Goal: Navigation & Orientation: Understand site structure

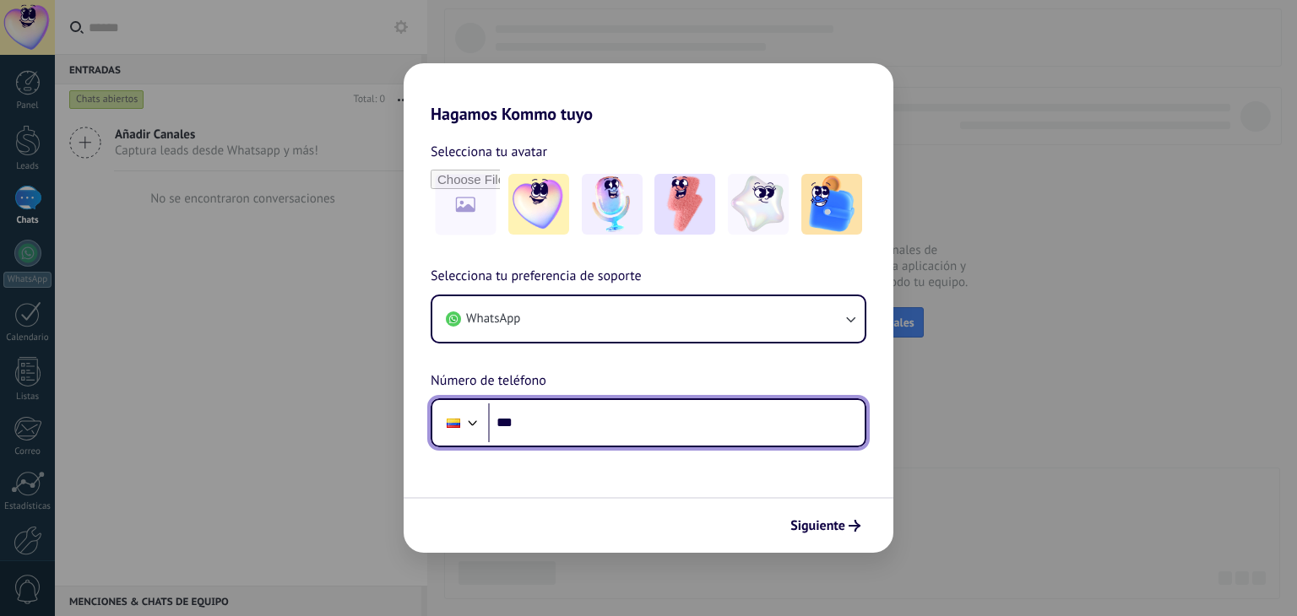
click at [585, 406] on input "***" at bounding box center [676, 423] width 377 height 39
type input "**********"
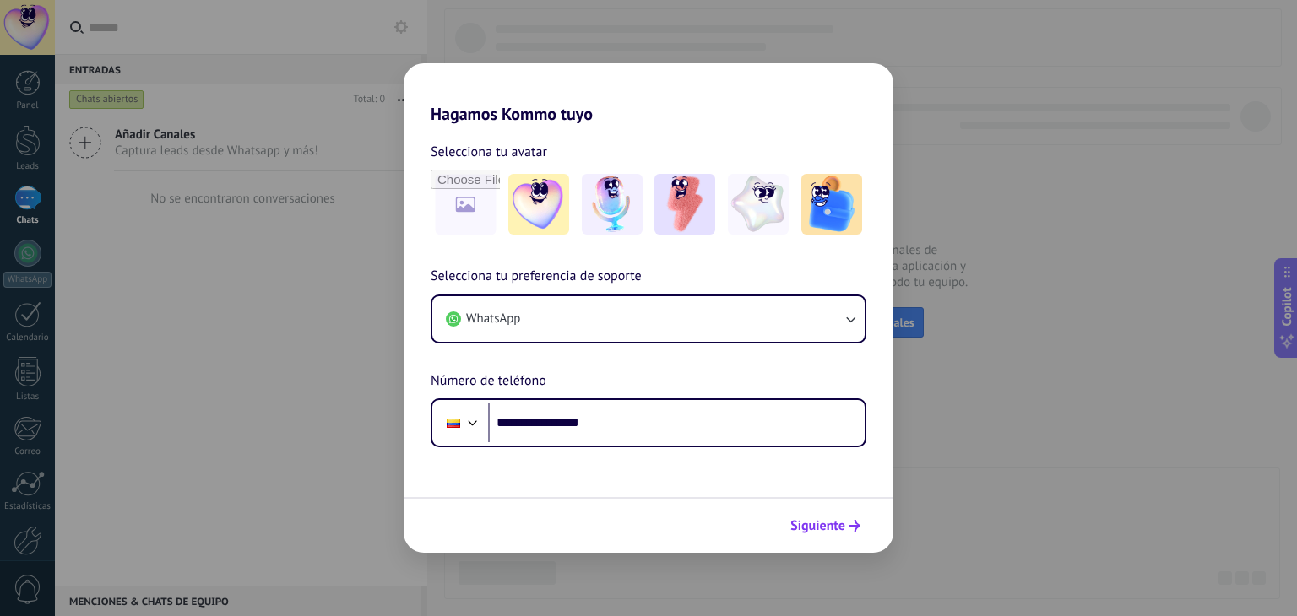
click at [847, 521] on span "Siguiente" at bounding box center [825, 526] width 70 height 12
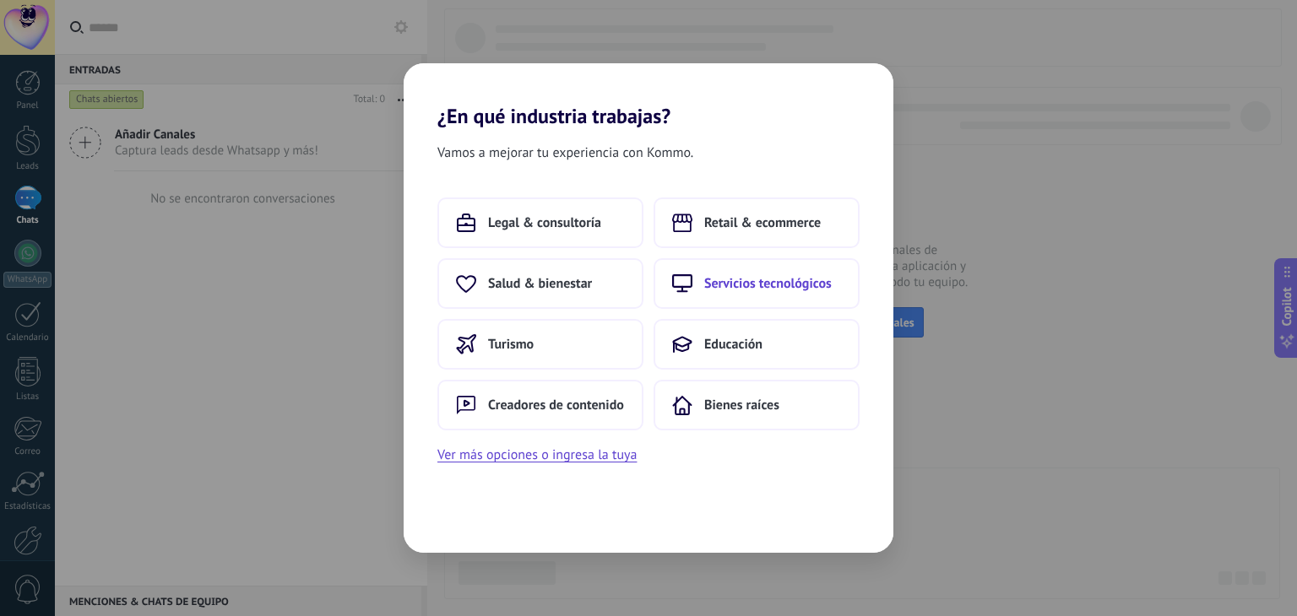
click at [750, 291] on span "Servicios tecnológicos" at bounding box center [768, 283] width 128 height 17
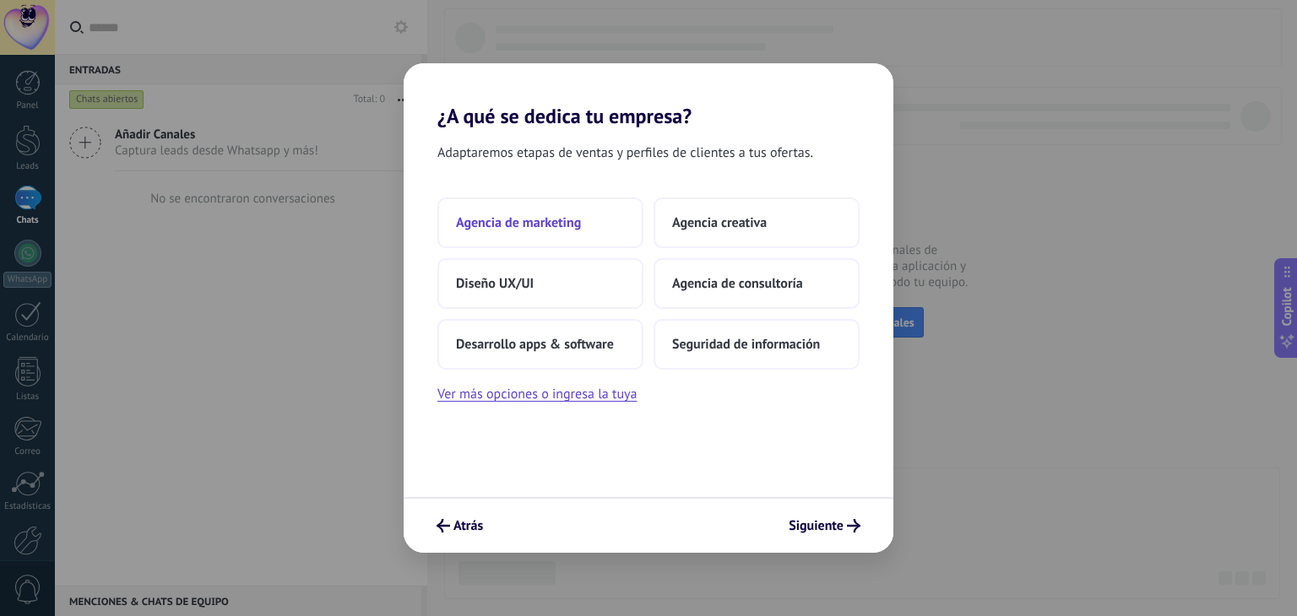
click at [582, 224] on button "Agencia de marketing" at bounding box center [540, 223] width 206 height 51
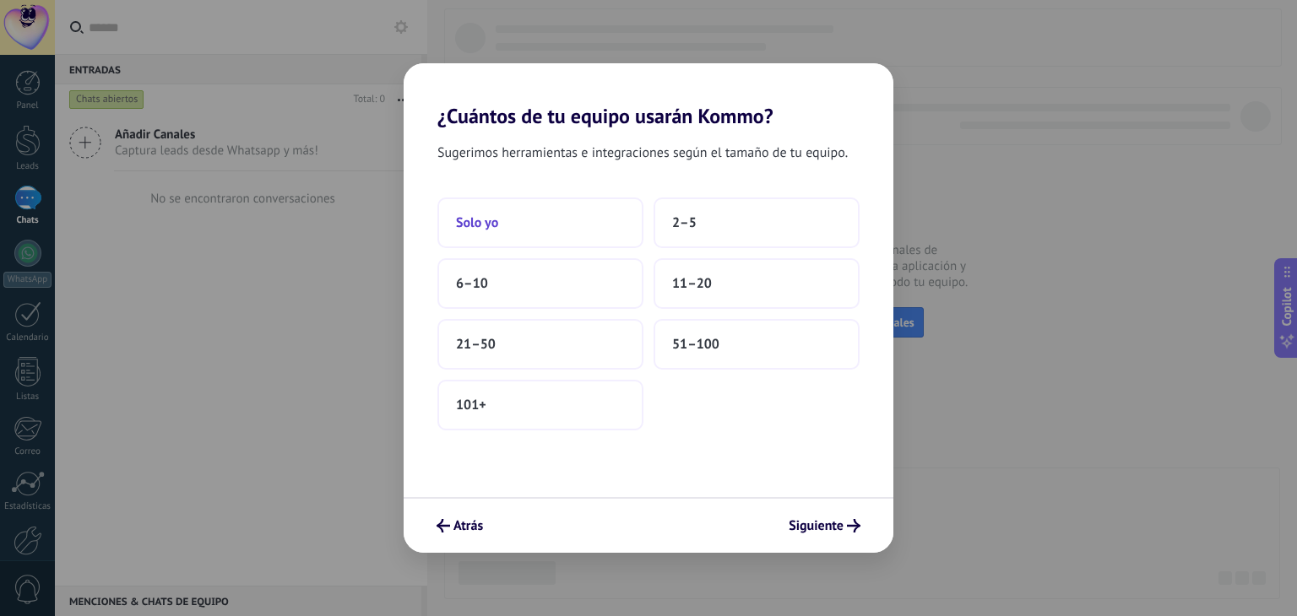
click at [556, 229] on button "Solo yo" at bounding box center [540, 223] width 206 height 51
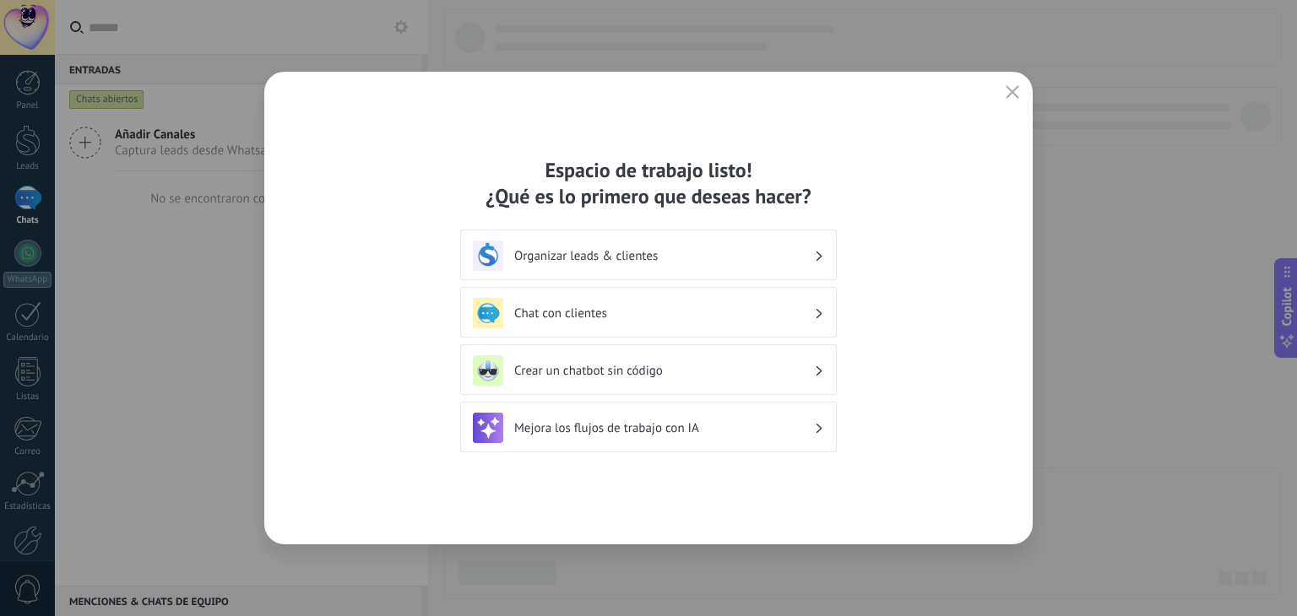
click at [676, 306] on h3 "Chat con clientes" at bounding box center [664, 314] width 300 height 16
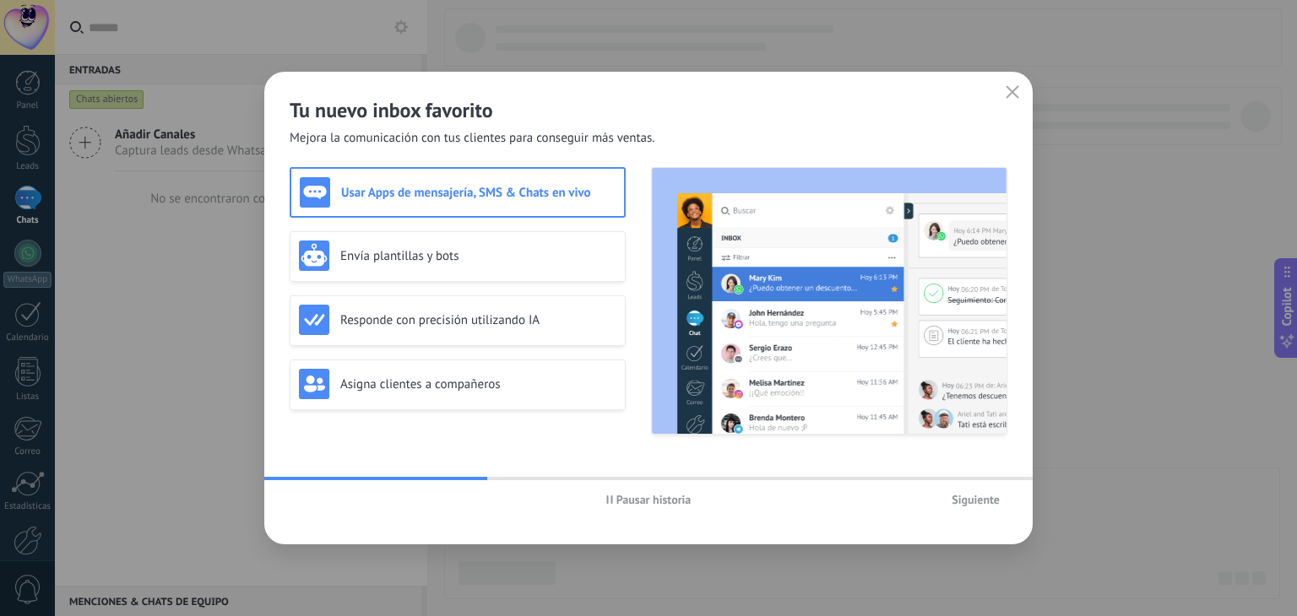
click at [971, 495] on span "Siguiente" at bounding box center [976, 500] width 48 height 12
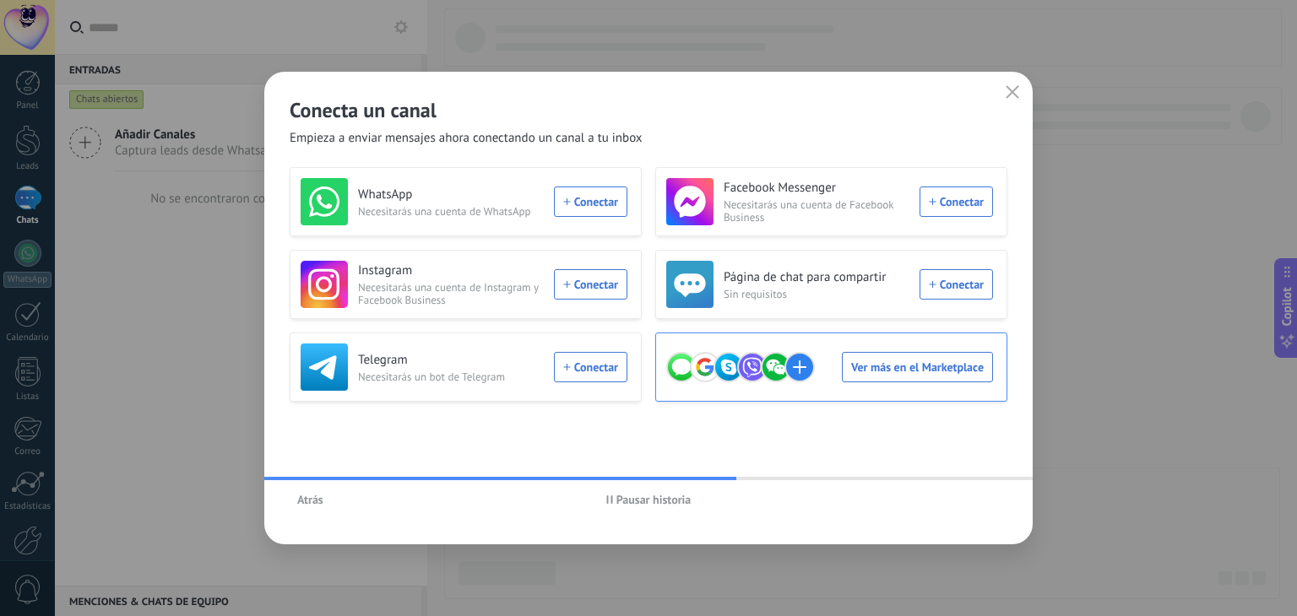
click at [881, 366] on div "Ver más en el Marketplace" at bounding box center [829, 367] width 327 height 47
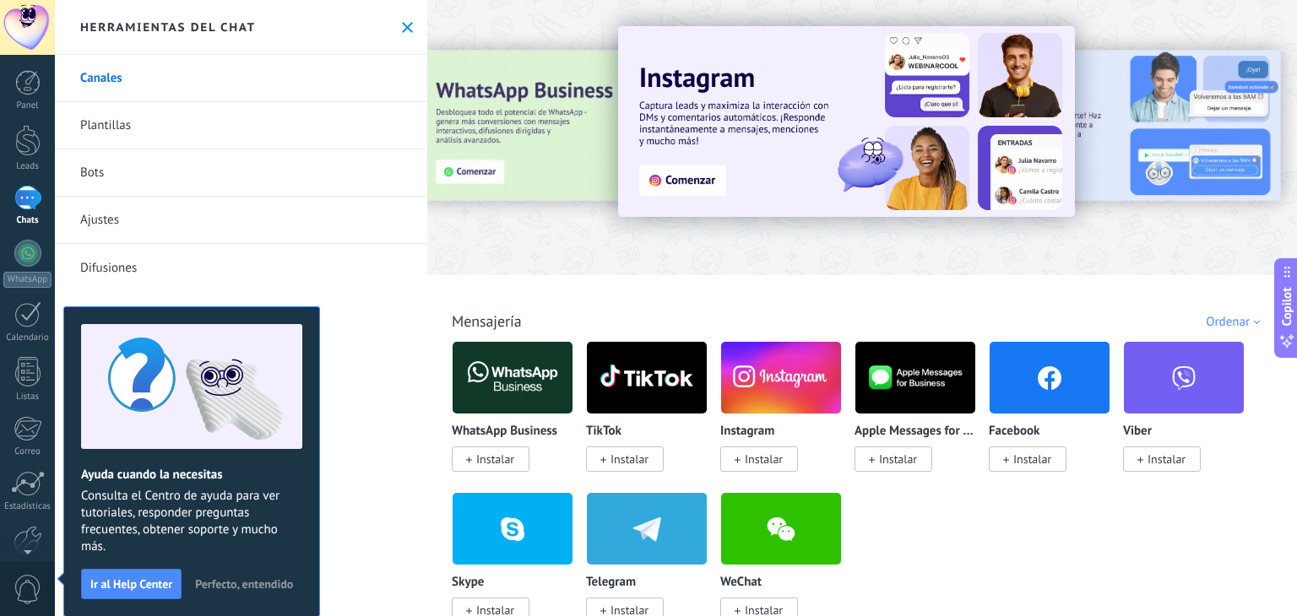
click at [253, 588] on span "Perfecto, entendido" at bounding box center [244, 584] width 98 height 12
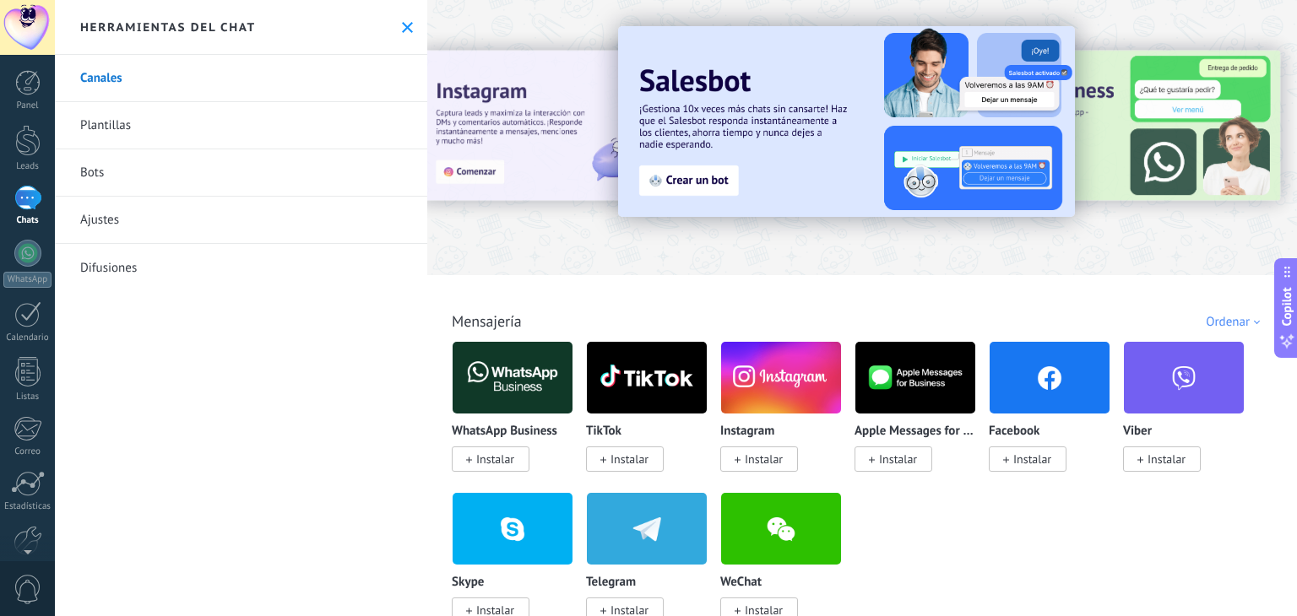
click at [24, 458] on div "Panel Leads Chats WhatsApp Clientes" at bounding box center [27, 359] width 55 height 578
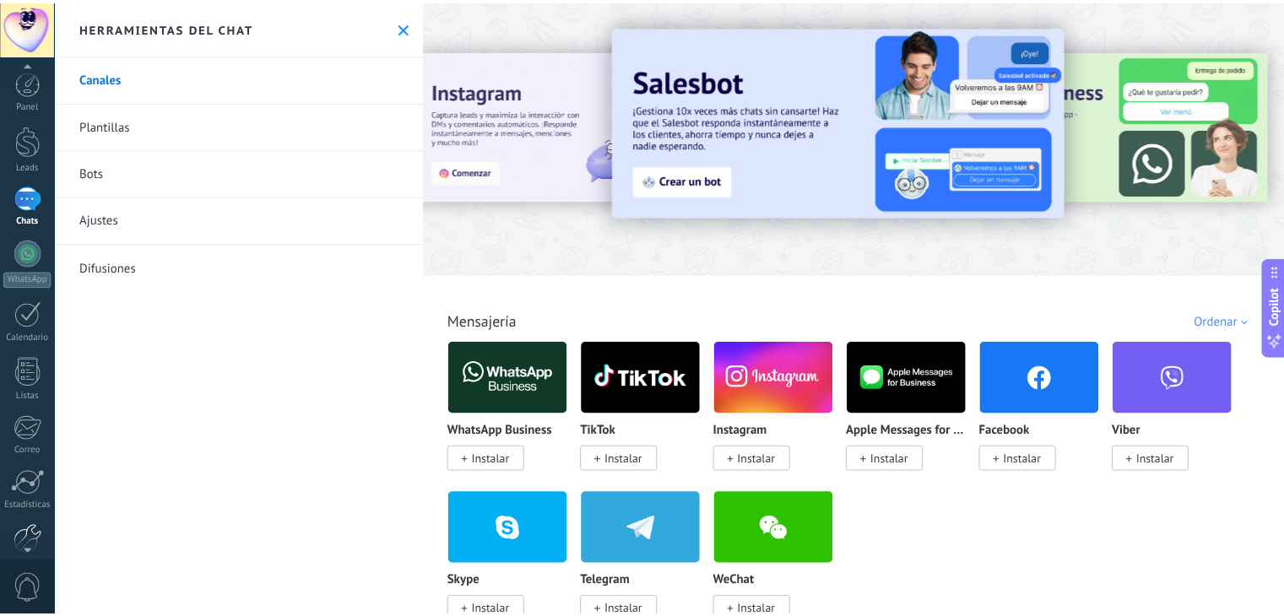
scroll to position [85, 0]
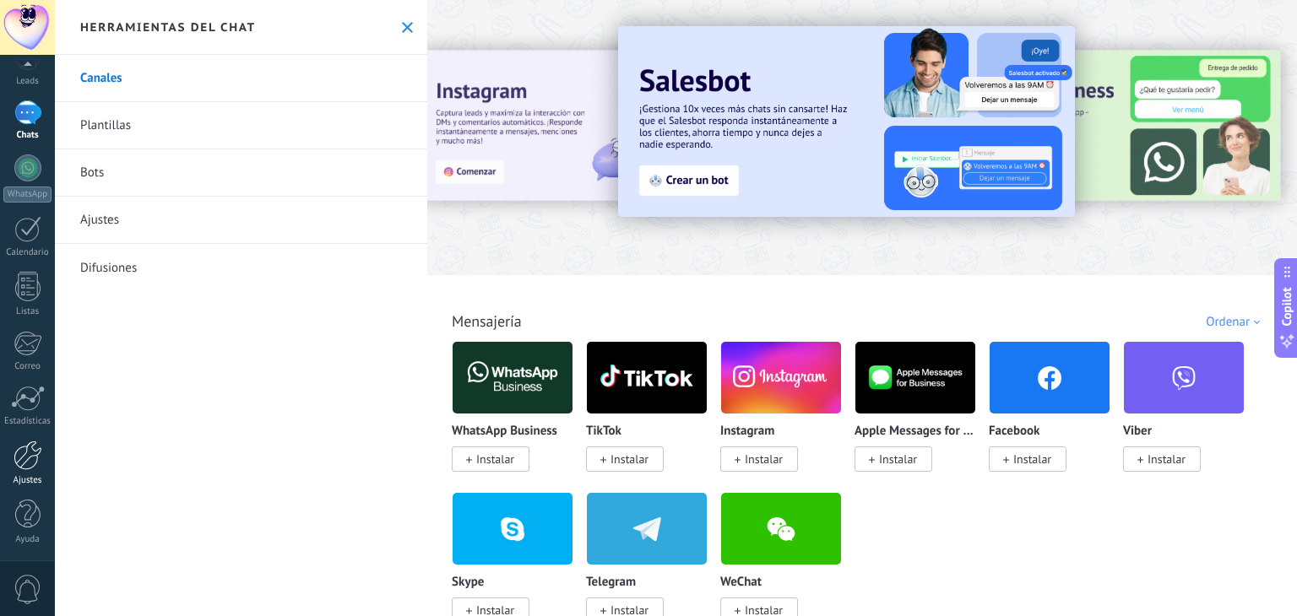
click at [30, 455] on div at bounding box center [28, 456] width 29 height 30
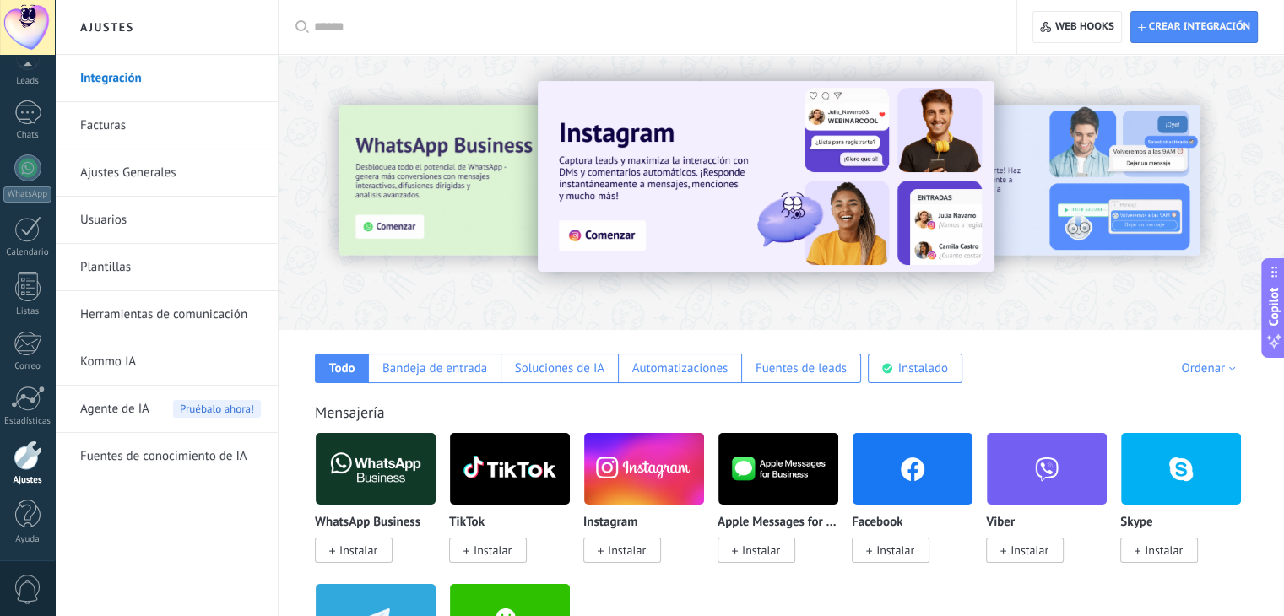
click at [127, 171] on link "Ajustes Generales" at bounding box center [170, 172] width 181 height 47
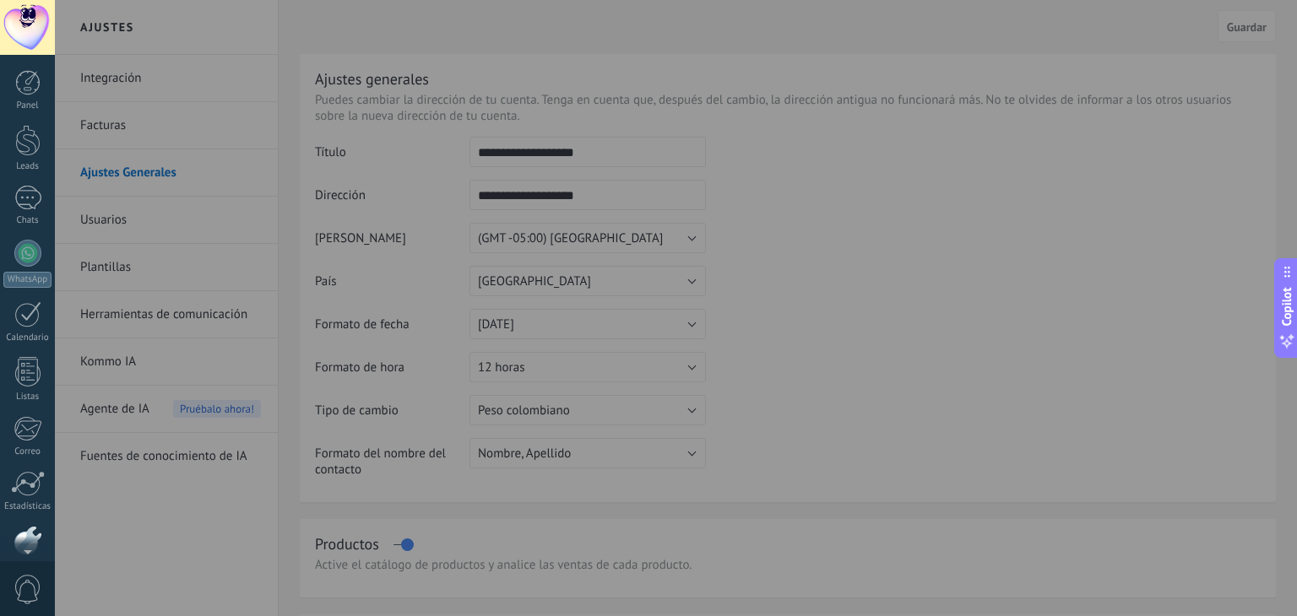
click at [3, 30] on div at bounding box center [27, 27] width 55 height 55
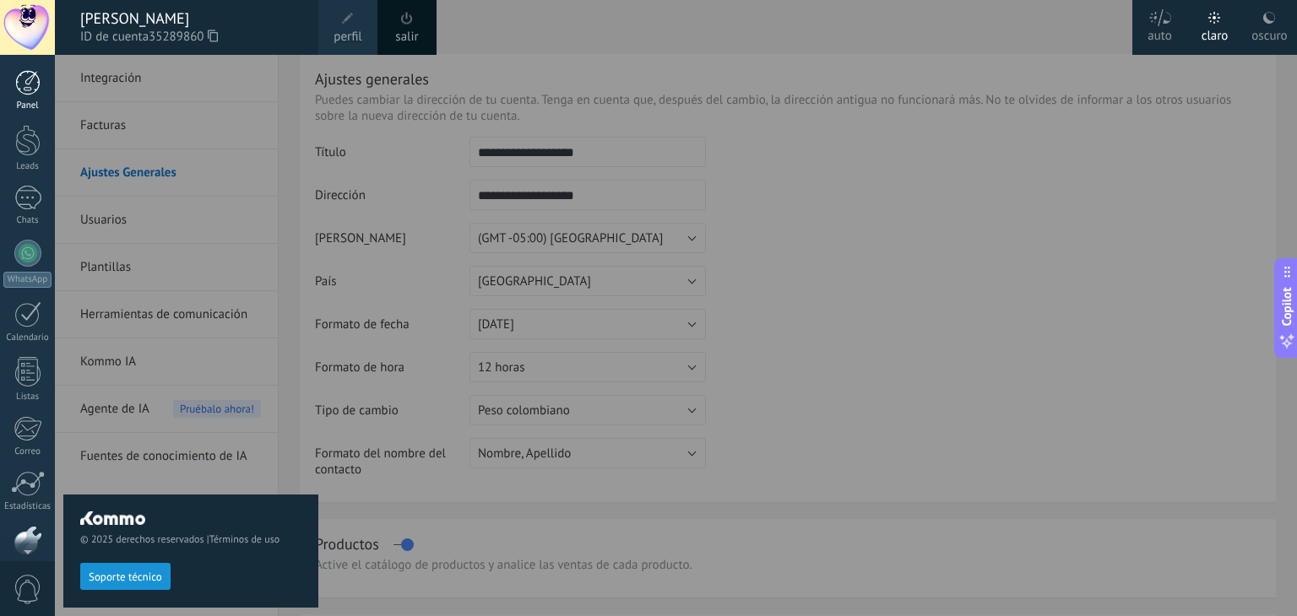
click at [30, 75] on div at bounding box center [27, 82] width 25 height 25
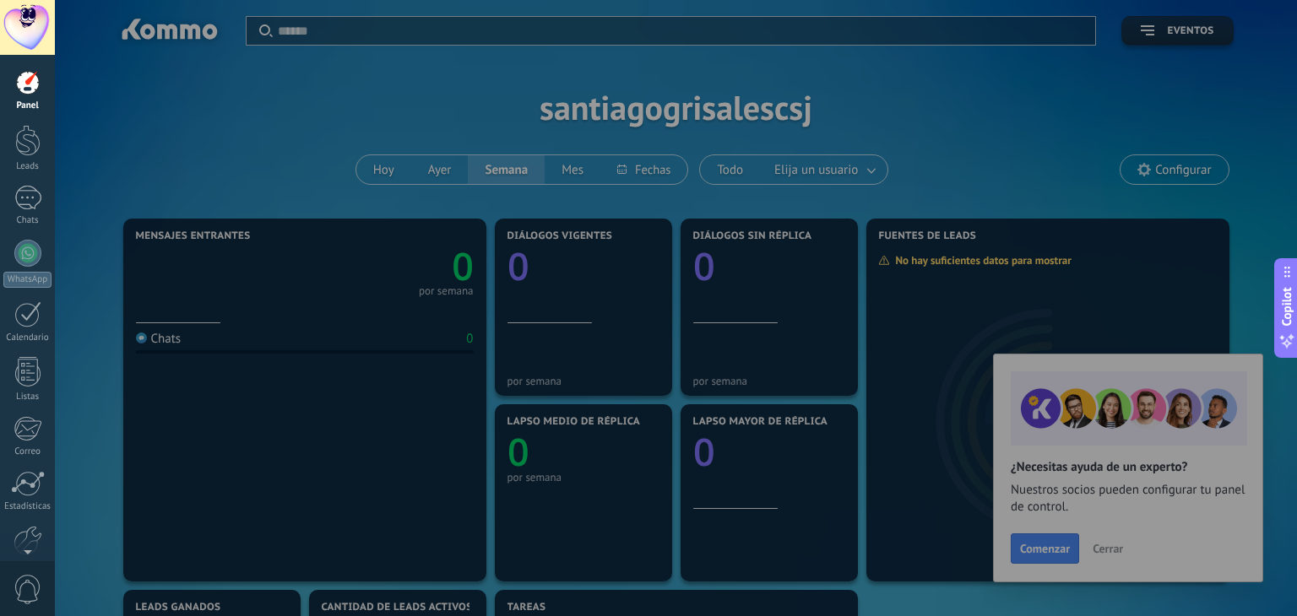
click at [1154, 173] on div at bounding box center [703, 308] width 1297 height 616
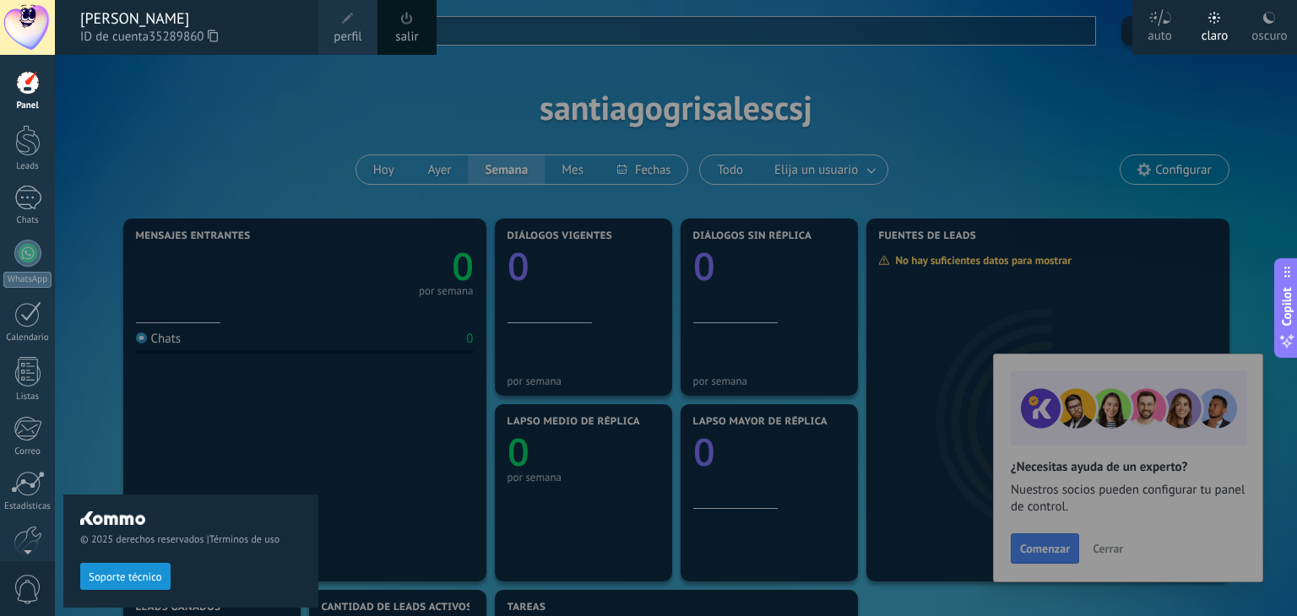
click at [344, 19] on span at bounding box center [348, 19] width 12 height 12
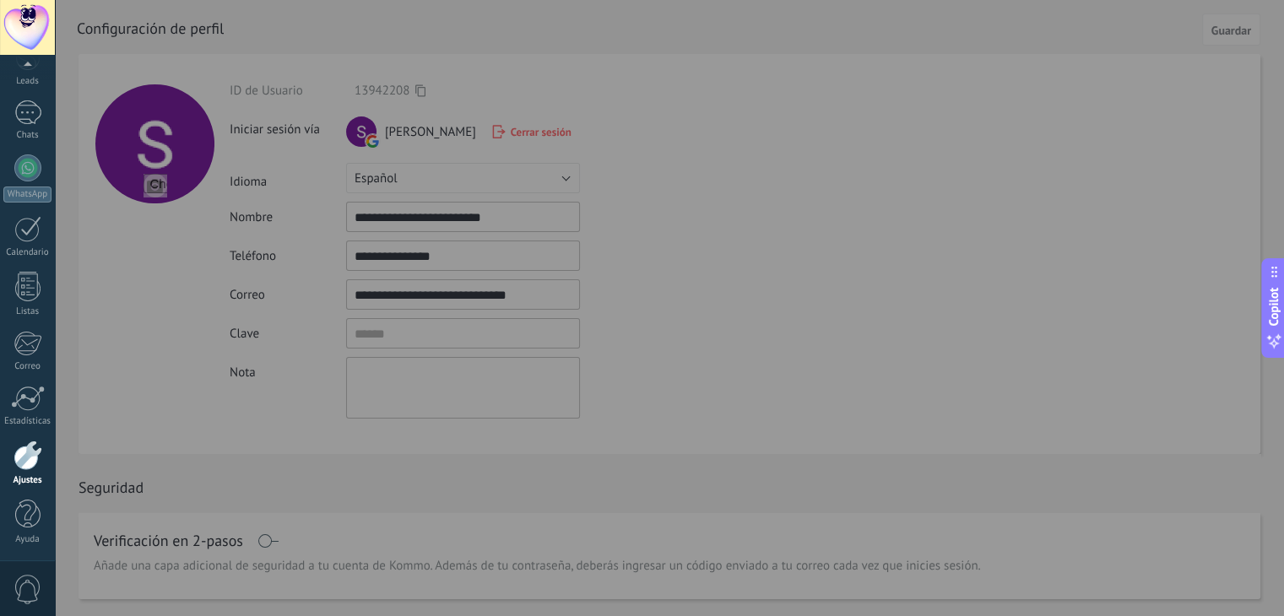
click at [799, 279] on div at bounding box center [697, 308] width 1284 height 616
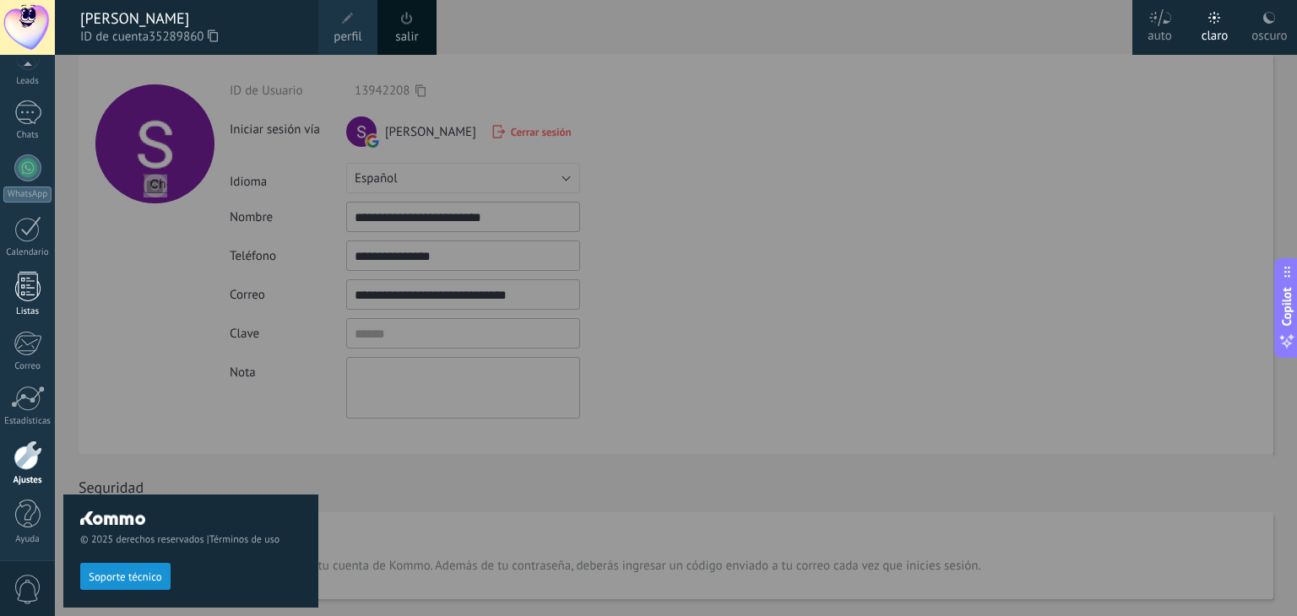
click at [24, 298] on div at bounding box center [27, 287] width 25 height 30
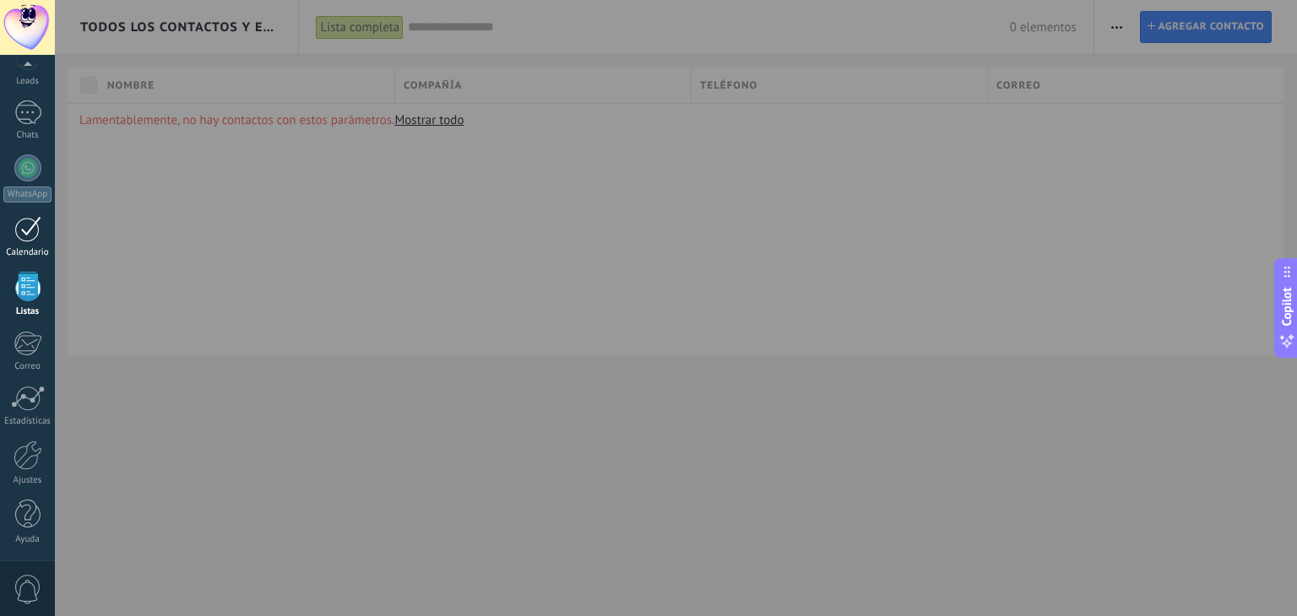
click at [24, 238] on div at bounding box center [27, 229] width 27 height 26
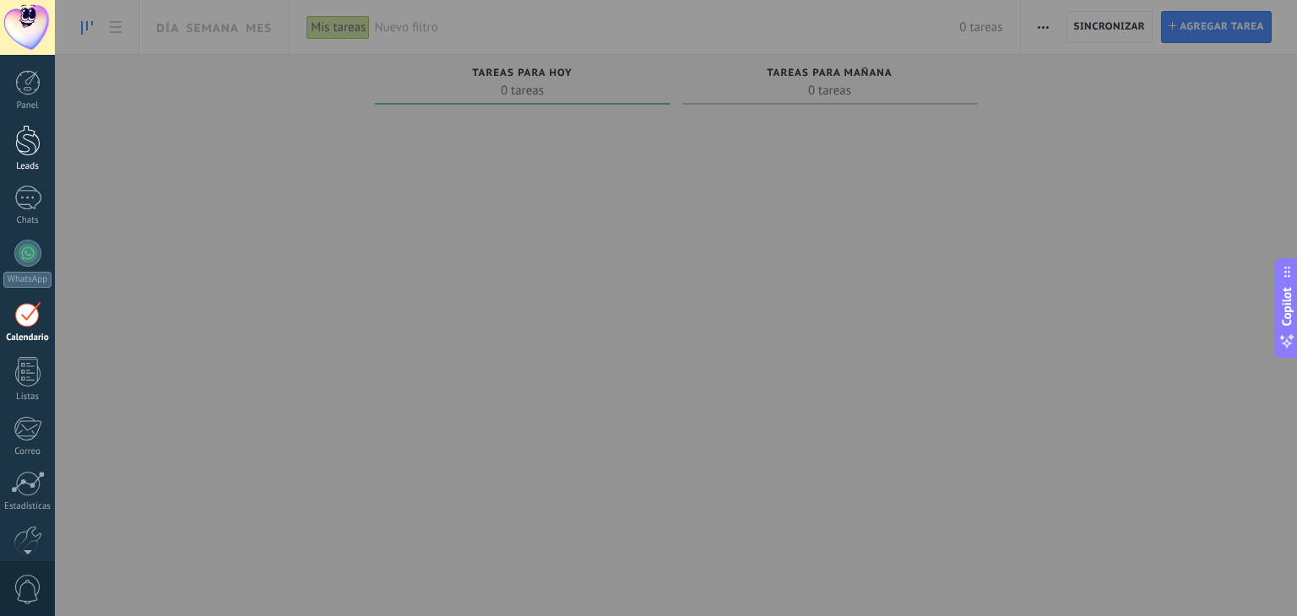
click at [24, 151] on div at bounding box center [27, 140] width 25 height 31
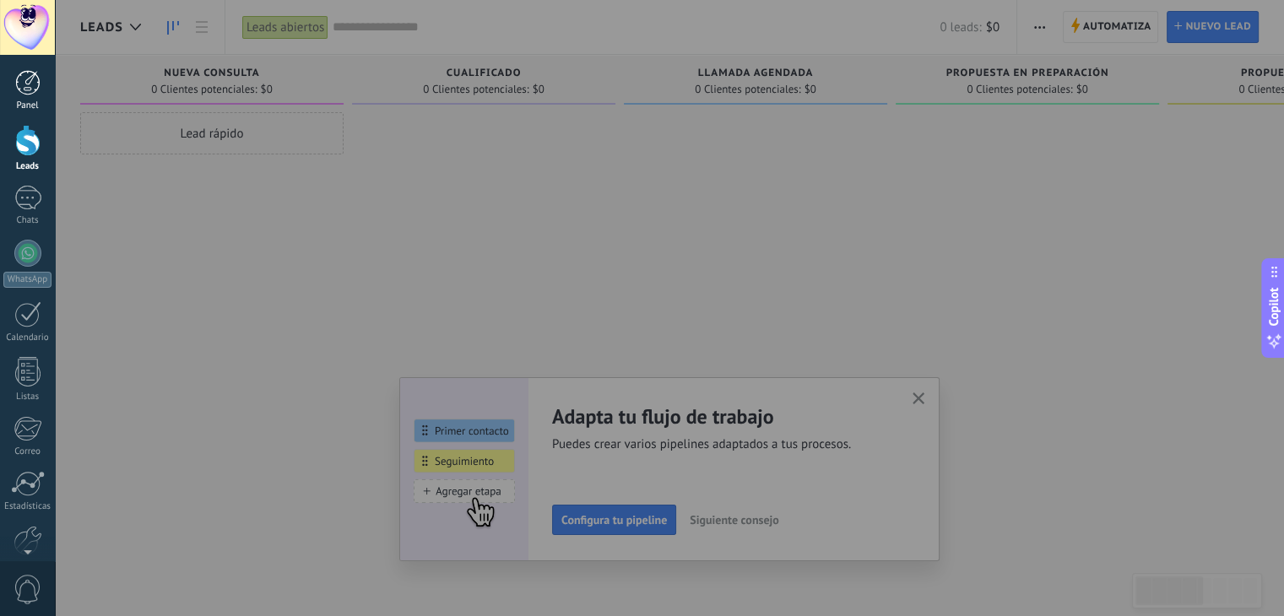
click at [34, 82] on div at bounding box center [27, 82] width 25 height 25
